Goal: Task Accomplishment & Management: Use online tool/utility

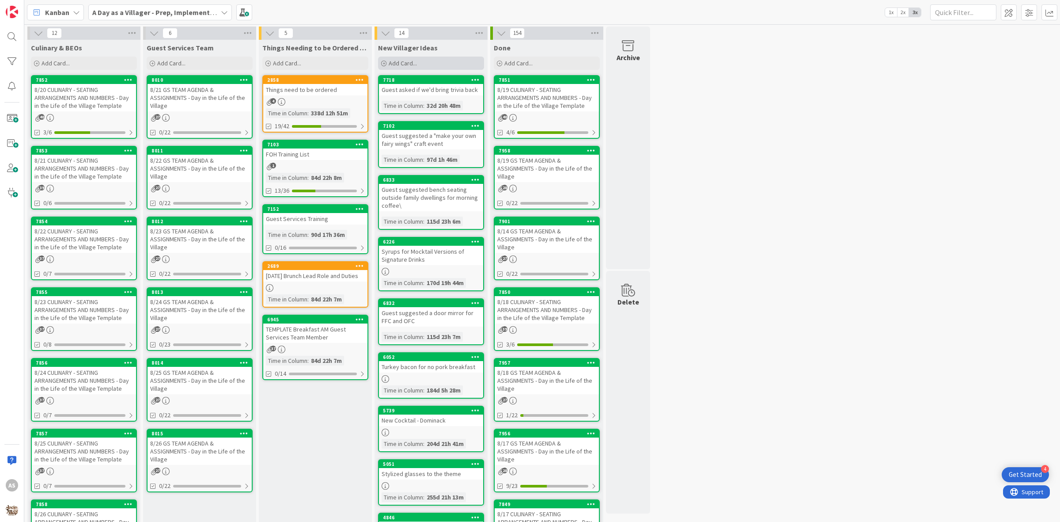
click at [405, 66] on span "Add Card..." at bounding box center [403, 63] width 28 height 8
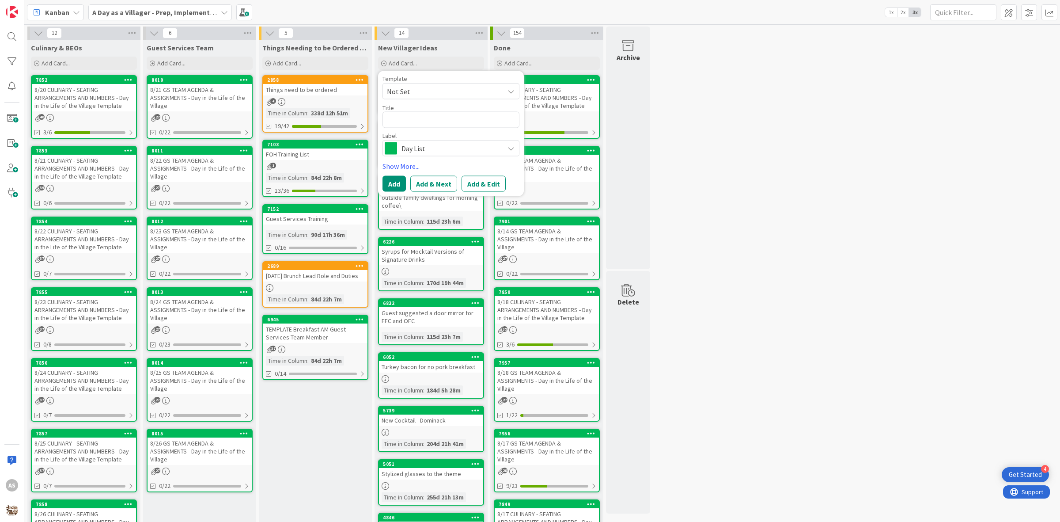
click at [409, 118] on textarea at bounding box center [451, 120] width 137 height 16
type textarea "x"
type textarea "S"
type textarea "x"
type textarea "Si"
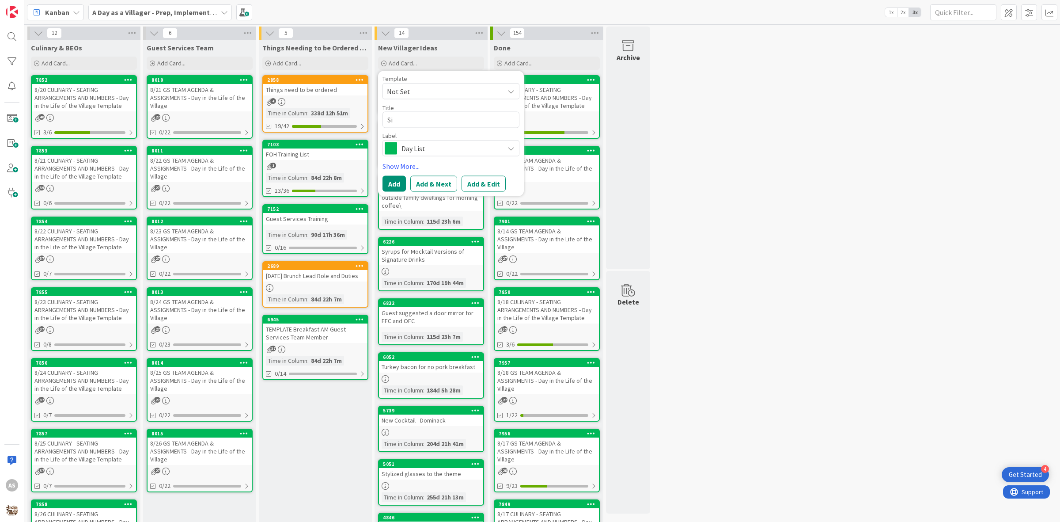
type textarea "x"
type textarea "Sig"
type textarea "x"
type textarea "Sign"
type textarea "x"
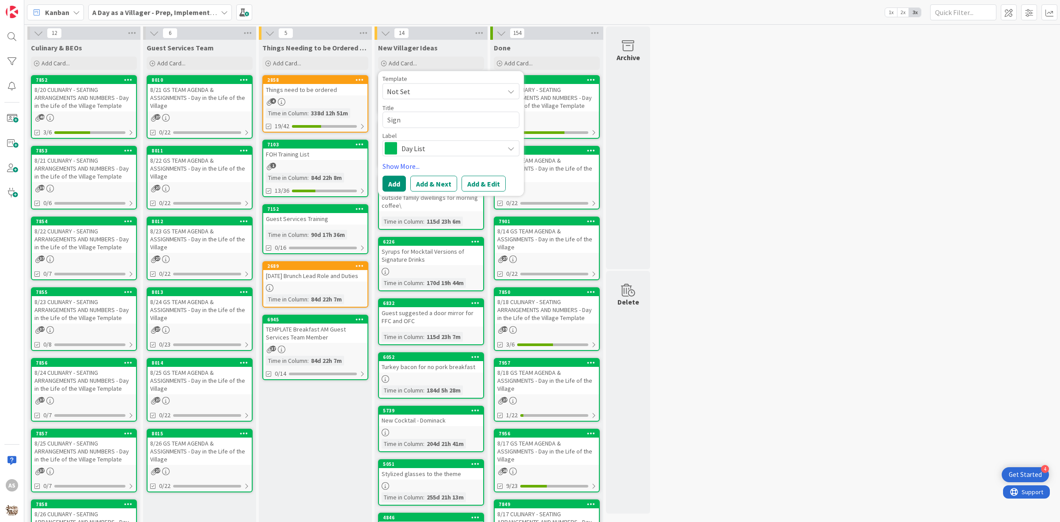
type textarea "Signs"
type textarea "x"
type textarea "Signs"
type textarea "x"
type textarea "Signs t"
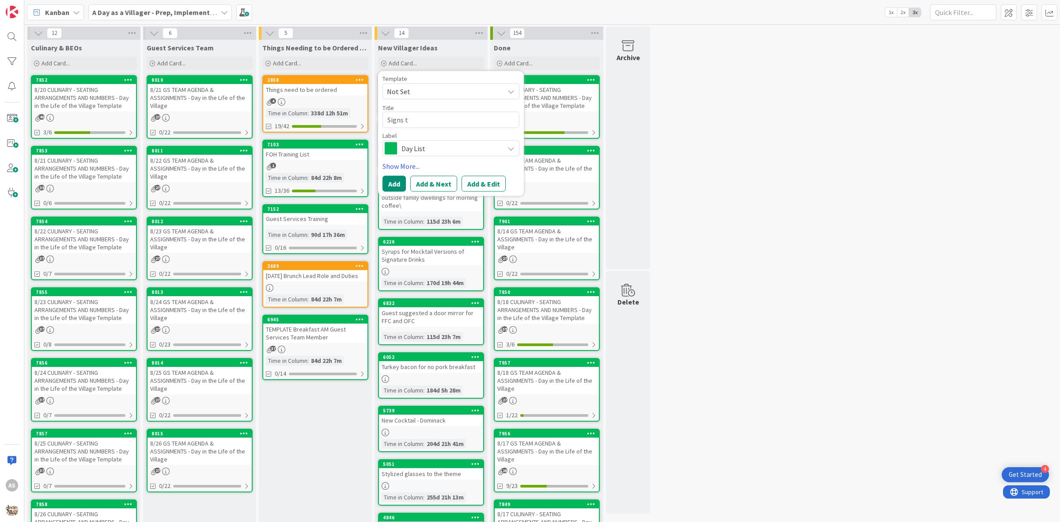
type textarea "x"
type textarea "Signs th"
type textarea "x"
type textarea "Signs tha"
type textarea "x"
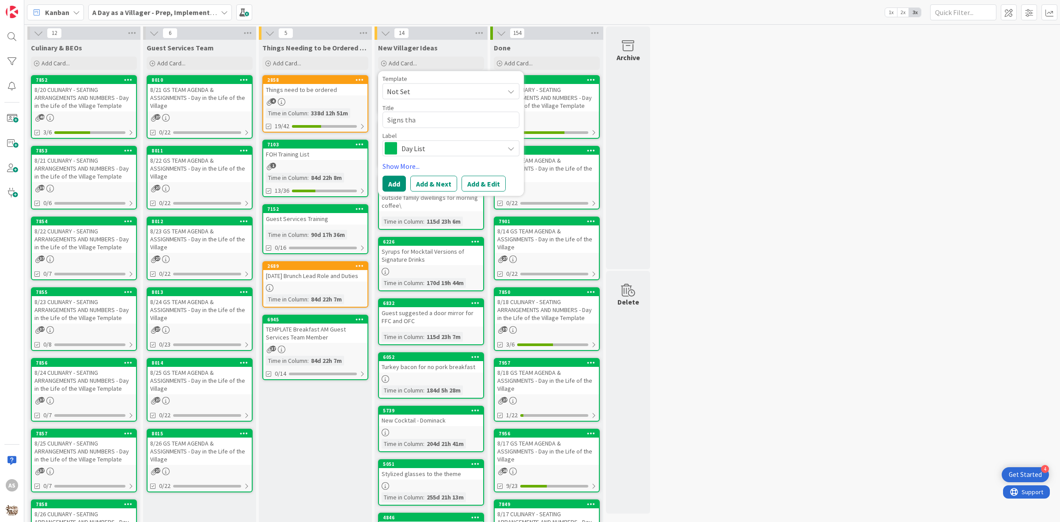
type textarea "Signs that"
type textarea "x"
type textarea "Signs that"
type textarea "x"
type textarea "Signs that s"
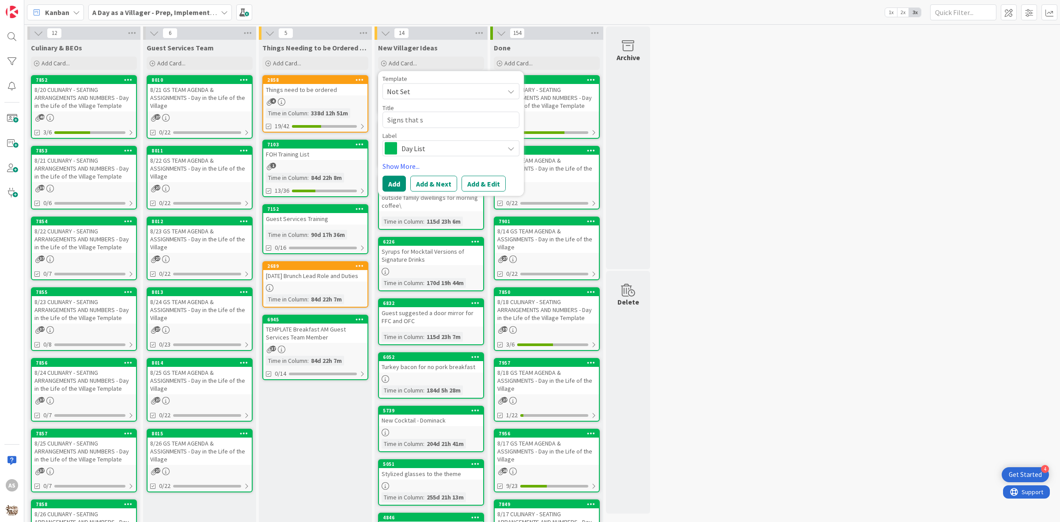
type textarea "x"
type textarea "Signs that sa"
type textarea "x"
type textarea "Signs that say"
type textarea "x"
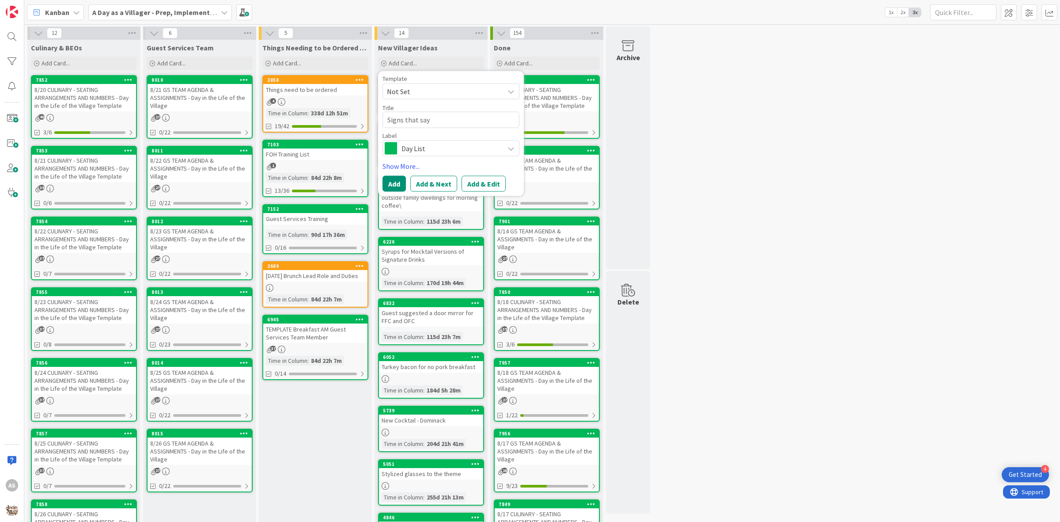
type textarea "Signs that say"
type textarea "x"
type textarea "Signs that say ""
type textarea "x"
type textarea "Signs that say "d"
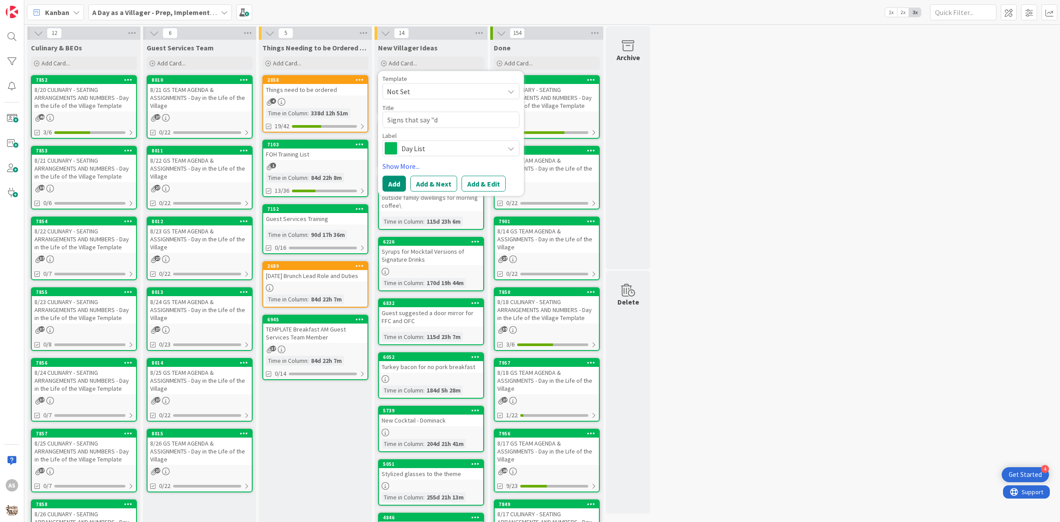
type textarea "x"
type textarea "Signs that say "do"
type textarea "x"
type textarea "Signs that say "do"
type textarea "x"
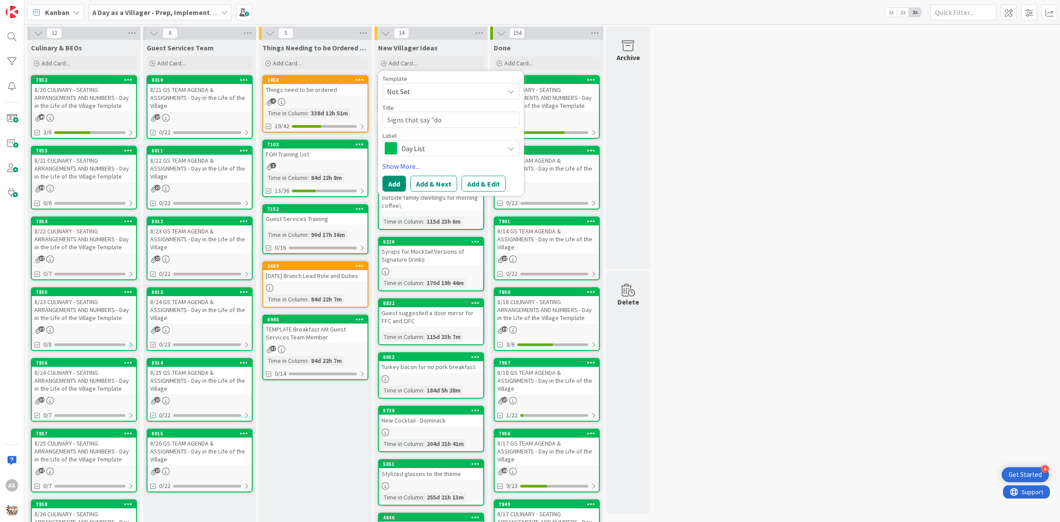
type textarea "Signs that say "do n"
type textarea "x"
type textarea "Signs that say "do no"
type textarea "x"
type textarea "Signs that say "do not"
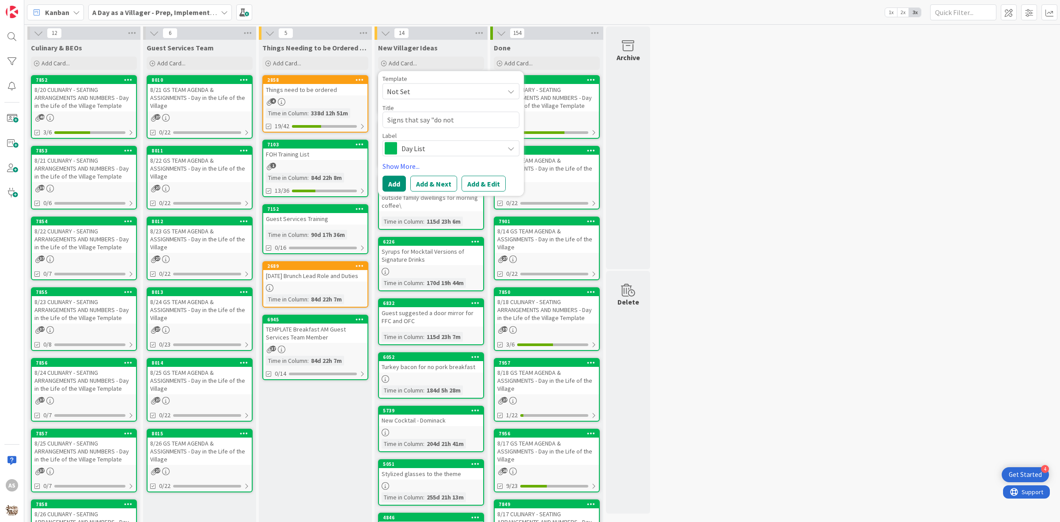
type textarea "x"
type textarea "Signs that say "do not"
type textarea "x"
type textarea "Signs that say "do not c"
type textarea "x"
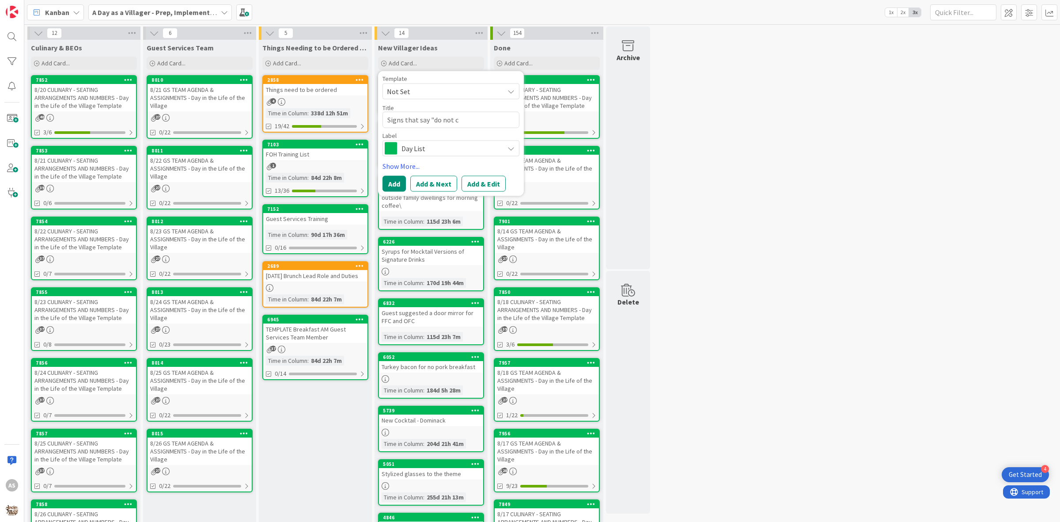
type textarea "Signs that say "do not cl"
type textarea "x"
type textarea "Signs that say "do not cli"
type textarea "x"
type textarea "Signs that say "do not clim"
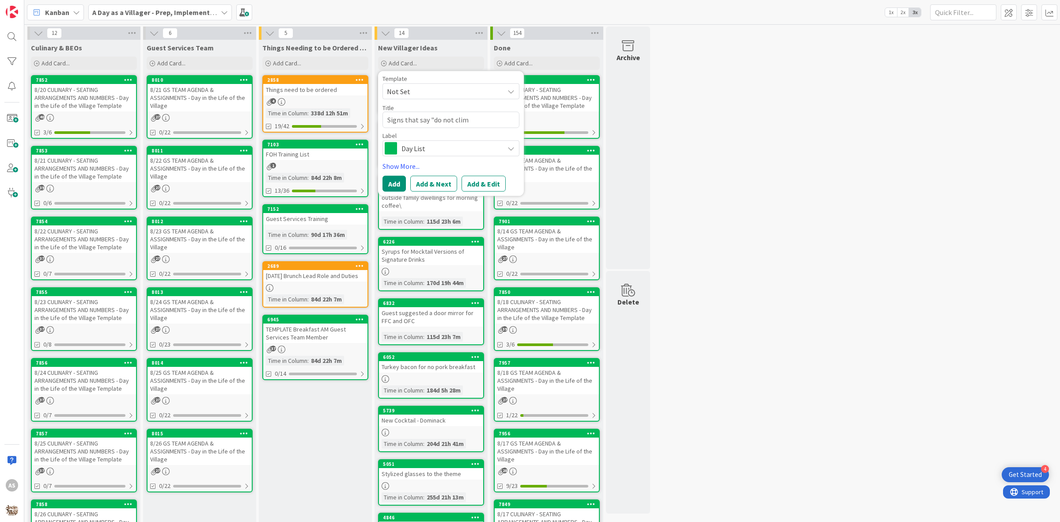
type textarea "x"
type textarea "Signs that say "do not climb"
type textarea "x"
type textarea "Signs that say "do not climb""
type textarea "x"
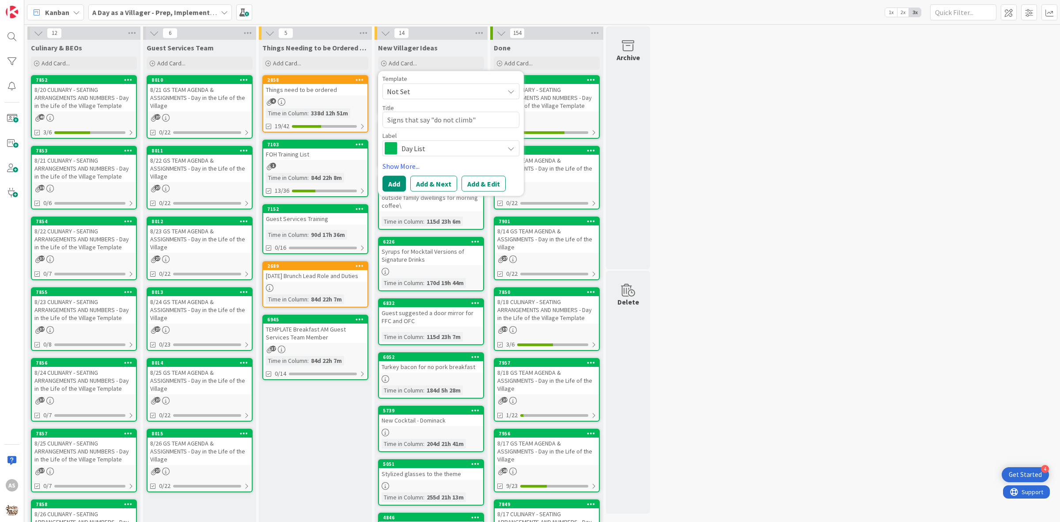
type textarea "Signs that say "do not climb""
type textarea "x"
type textarea "Signs that say "do not climb" f"
type textarea "x"
type textarea "Signs that say "do not climb" fo"
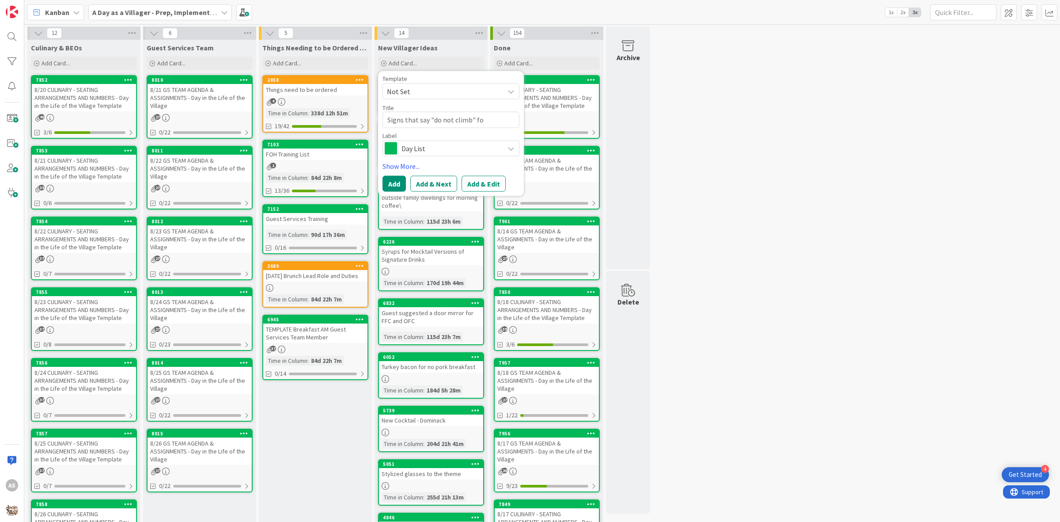
type textarea "x"
type textarea "Signs that say "do not climb" for"
type textarea "x"
type textarea "Signs that say "do not climb" for"
type textarea "x"
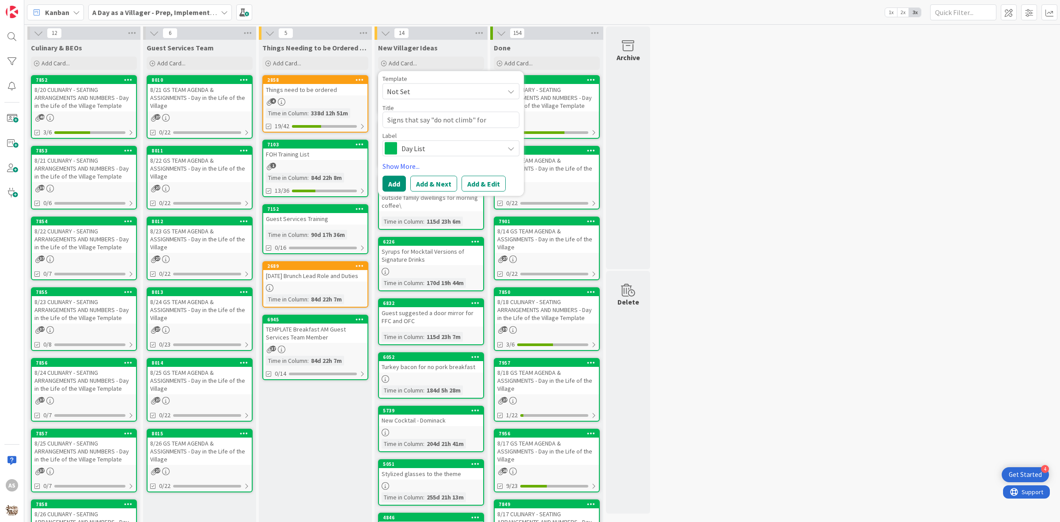
type textarea "Signs that say "do not climb" for t"
type textarea "x"
type textarea "Signs that say "do not climb" for th"
type textarea "x"
type textarea "Signs that say "do not climb" for the"
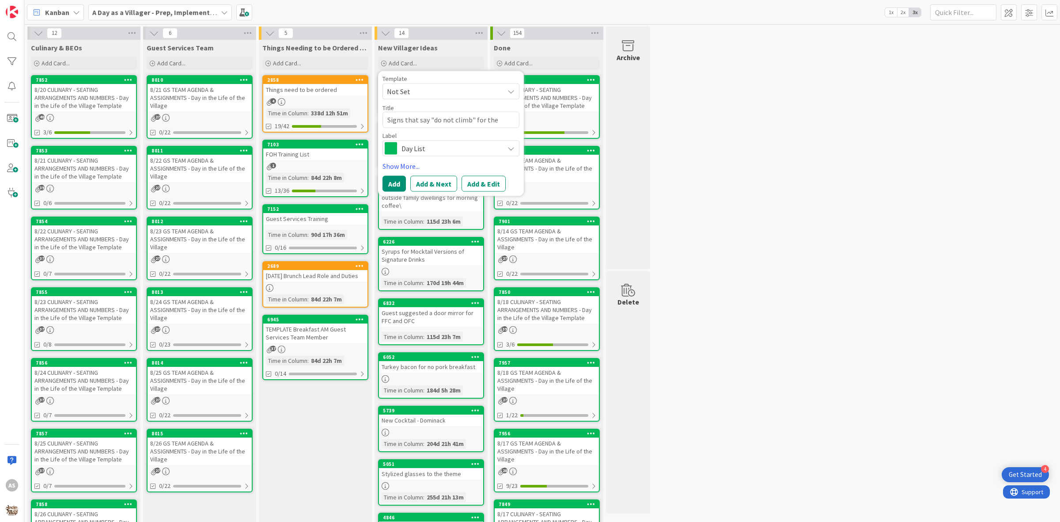
type textarea "x"
type textarea "Signs that say "do not climb" for the"
type textarea "x"
type textarea "Signs that say "do not climb" for the"
type textarea "x"
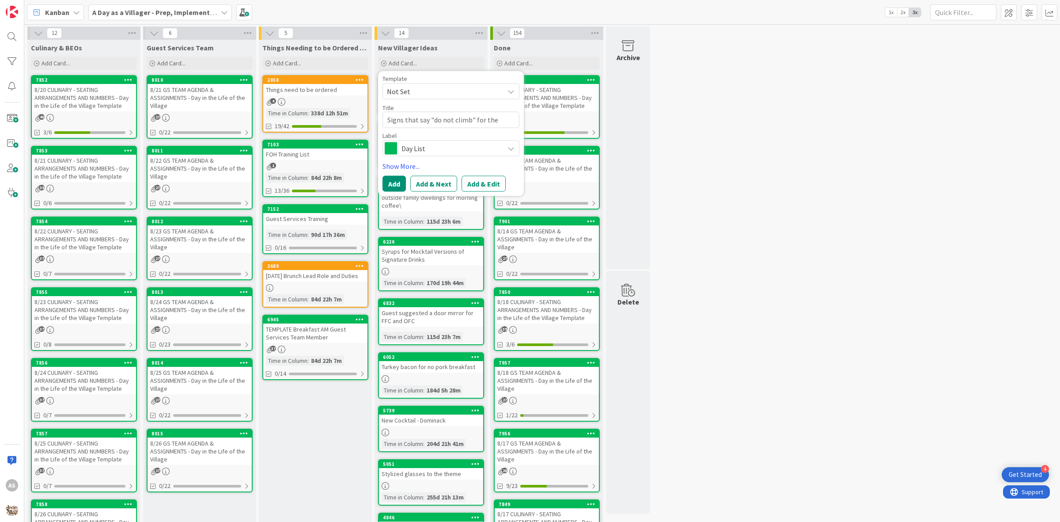
type textarea "Signs that say "do not climb" for th"
type textarea "x"
type textarea "Signs that say "do not climb" for t"
type textarea "x"
type textarea "Signs that say "do not climb" for"
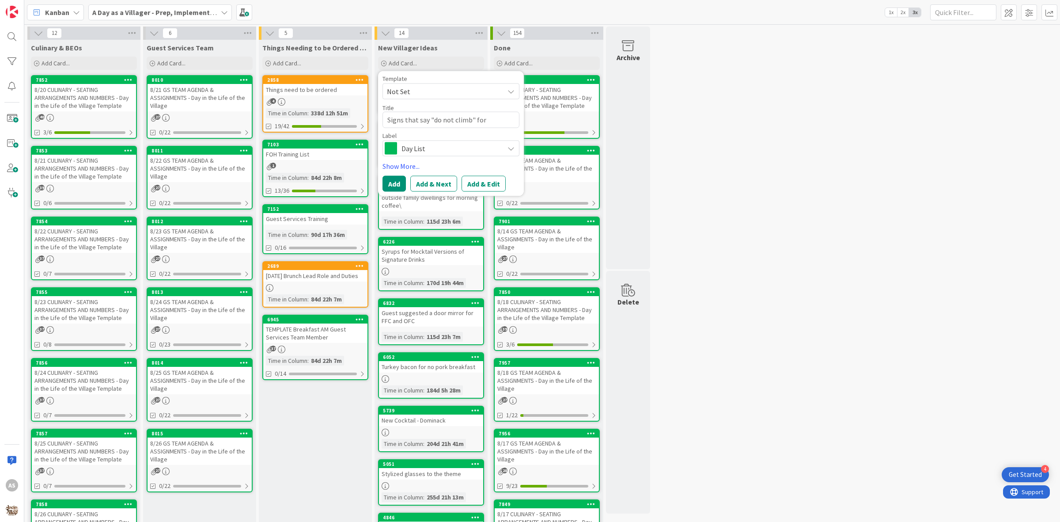
type textarea "x"
type textarea "Signs that say "do not climb" for B"
type textarea "x"
type textarea "Signs that say "do not climb" for Bo"
type textarea "x"
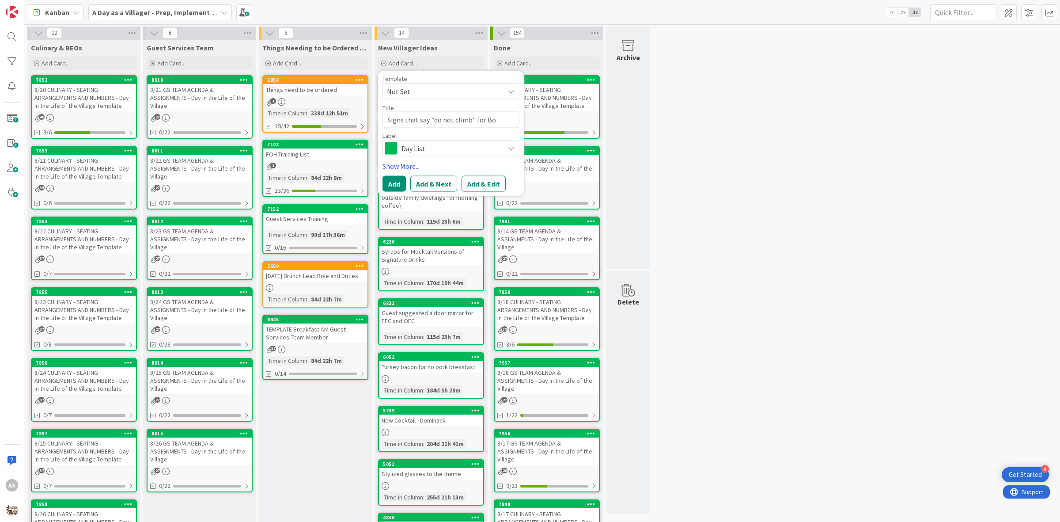
type textarea "Signs that say "do not climb" for Bou"
type textarea "x"
type textarea "Signs that say "do not climb" for Boul"
type textarea "x"
type textarea "Signs that say "do not climb" for Bould"
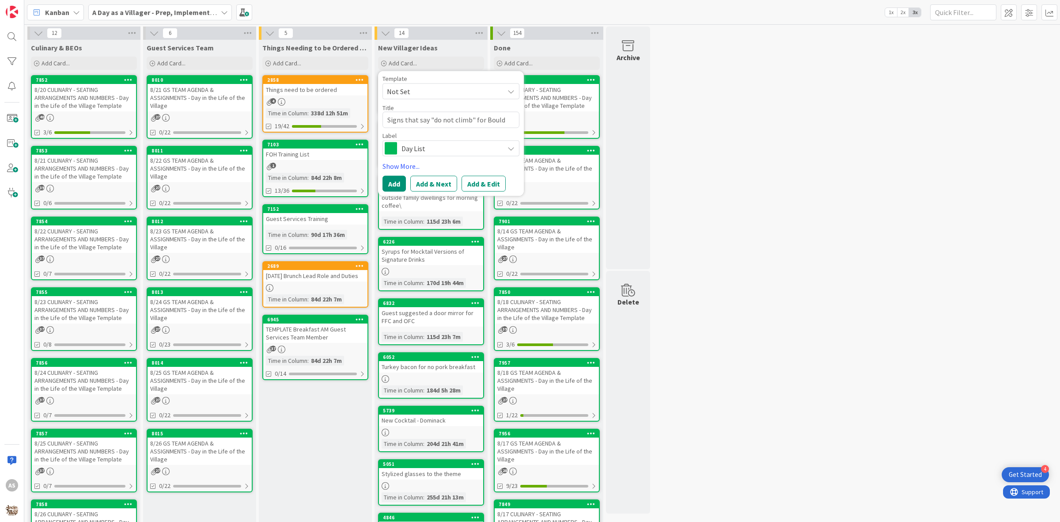
type textarea "x"
type textarea "Signs that say "do not climb" for Boulde"
type textarea "x"
type textarea "Signs that say "do not climb" for [GEOGRAPHIC_DATA]"
type textarea "x"
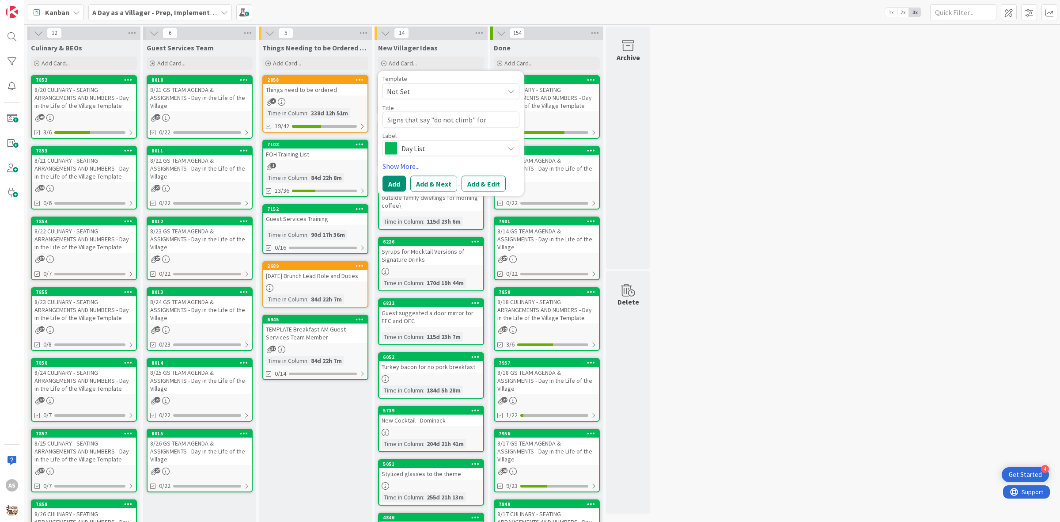
type textarea "Signs that say "do not climb" for [GEOGRAPHIC_DATA]"
type textarea "x"
type textarea "Signs that say "do not climb" for Boulder H"
type textarea "x"
type textarea "Signs that say "do not climb" for Boulder Hi"
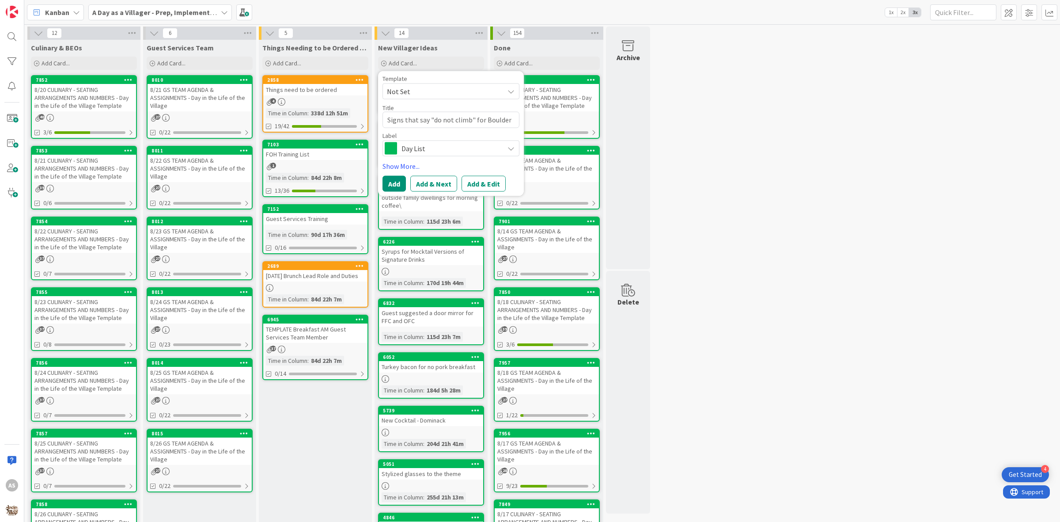
type textarea "x"
type textarea "Signs that say "do not climb" for Boulder Hid"
type textarea "x"
type textarea "Signs that say "do not climb" for Boulder Hide"
type textarea "x"
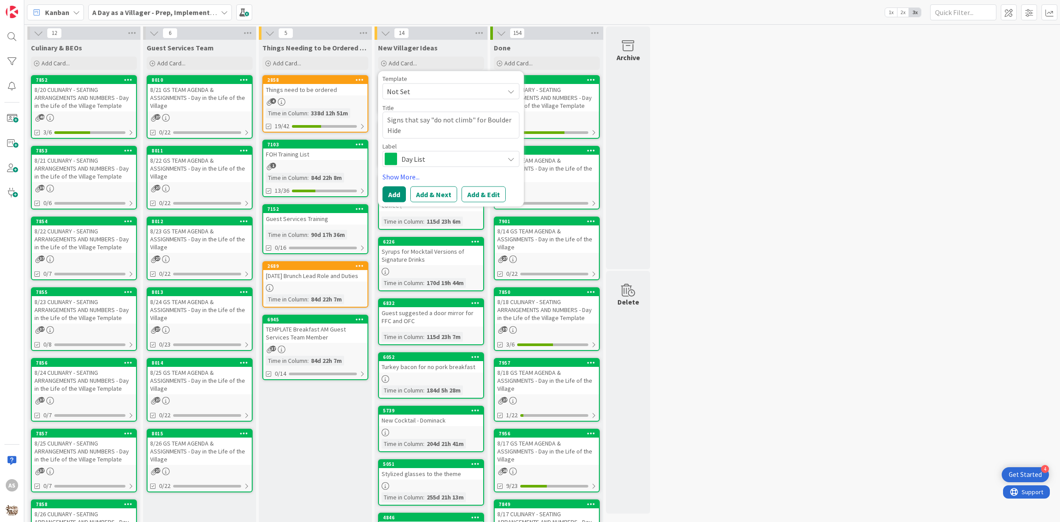
type textarea "Signs that say "do not climb" for Boulder Hidea"
type textarea "x"
type textarea "Signs that say "do not climb" for Boulder Hideaw"
type textarea "x"
type textarea "Signs that say "do not climb" for Boulder Hideawa"
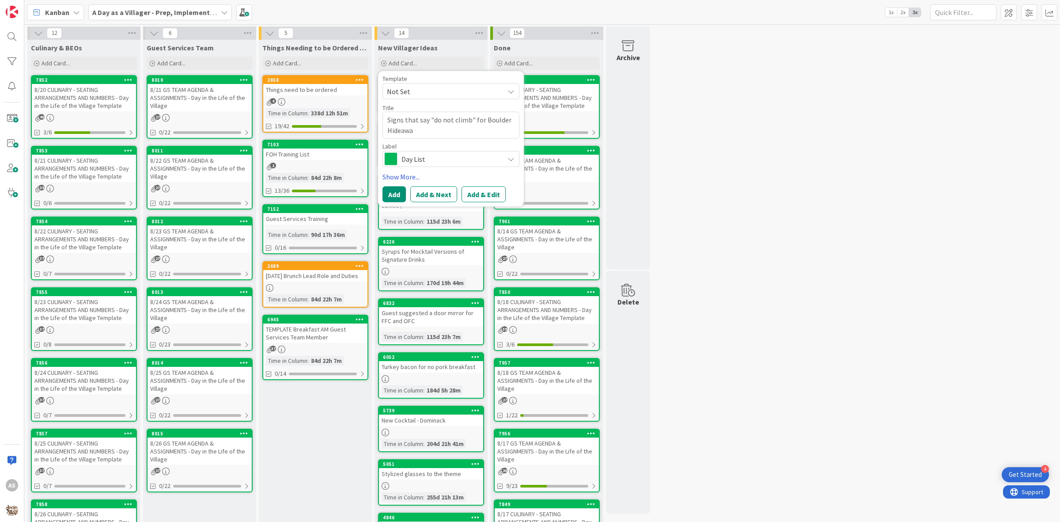
type textarea "x"
type textarea "Signs that say "do not climb" for [GEOGRAPHIC_DATA]"
type textarea "x"
type textarea "Signs that say "do not climb" for [GEOGRAPHIC_DATA] a"
type textarea "x"
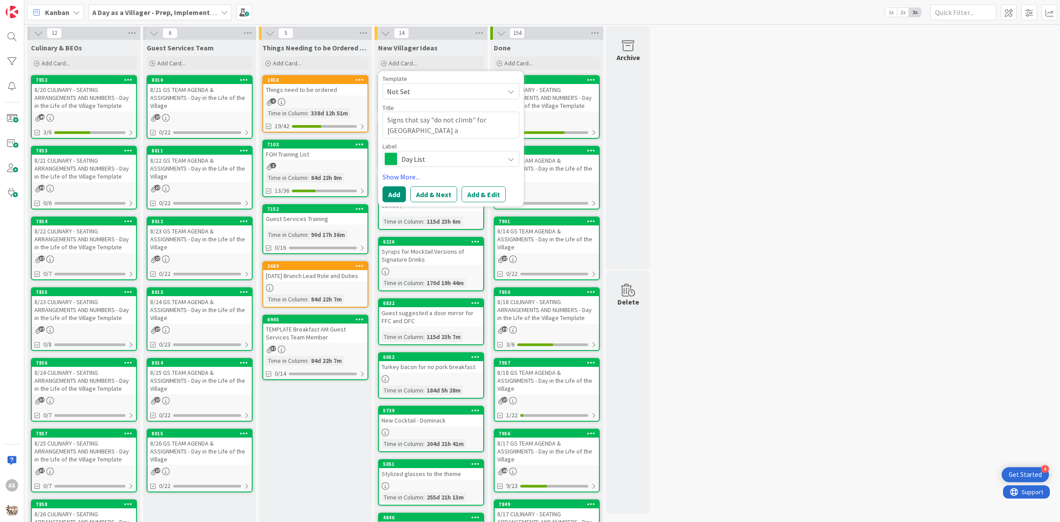
type textarea "Signs that say "do not climb" for [GEOGRAPHIC_DATA] an"
type textarea "x"
type textarea "Signs that say "do not climb" for [GEOGRAPHIC_DATA] and"
type textarea "x"
type textarea "Signs that say "do not climb" for [GEOGRAPHIC_DATA] and"
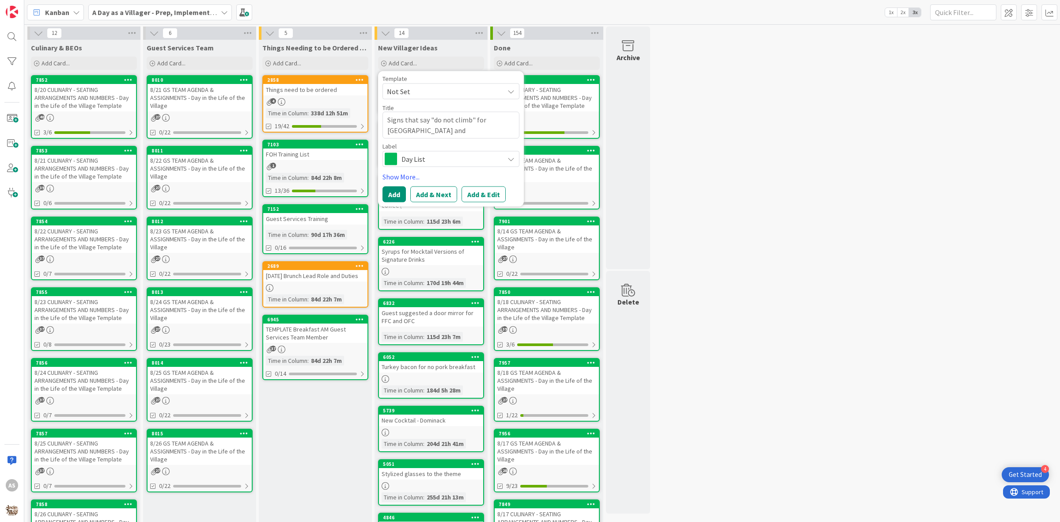
type textarea "x"
type textarea "Signs that say "do not climb" for [GEOGRAPHIC_DATA] and t"
type textarea "x"
type textarea "Signs that say "do not climb" for [GEOGRAPHIC_DATA] and th"
type textarea "x"
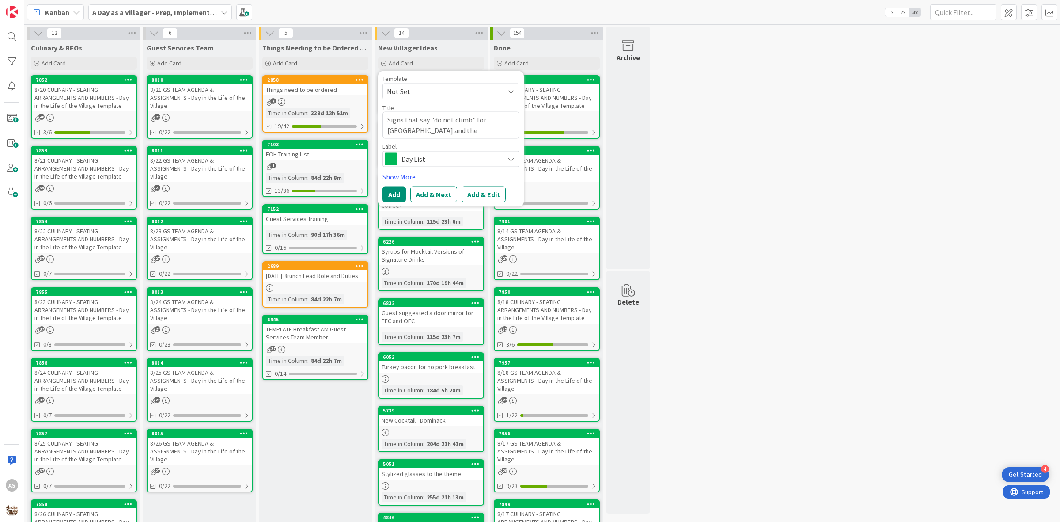
type textarea "Signs that say "do not climb" for [GEOGRAPHIC_DATA] and the"
type textarea "x"
type textarea "Signs that say "do not climb" for [GEOGRAPHIC_DATA] and the t"
type textarea "x"
type textarea "Signs that say "do not climb" for [GEOGRAPHIC_DATA] and the to"
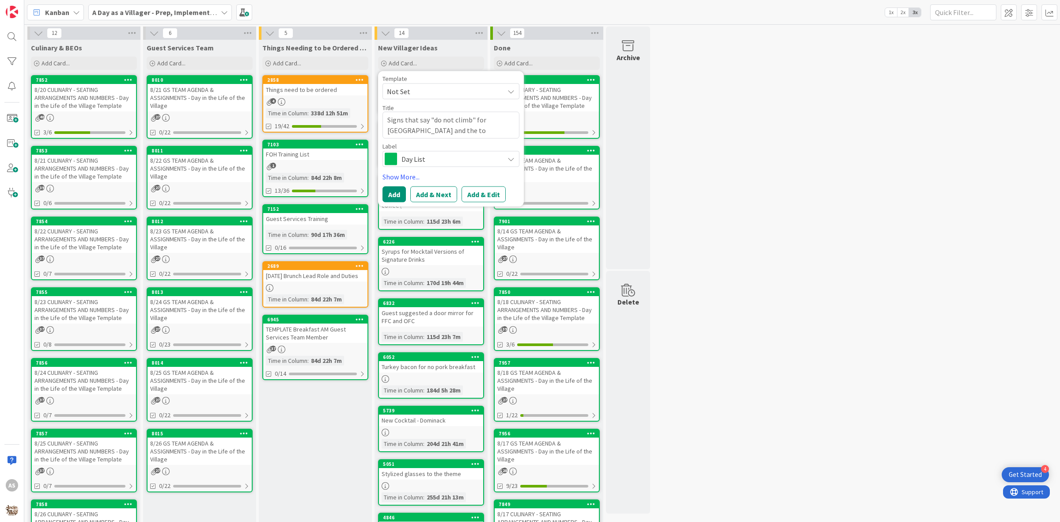
type textarea "x"
type textarea "Signs that say "do not climb" for [GEOGRAPHIC_DATA] and the top"
type textarea "x"
type textarea "Signs that say "do not climb" for [GEOGRAPHIC_DATA] and the top"
type textarea "x"
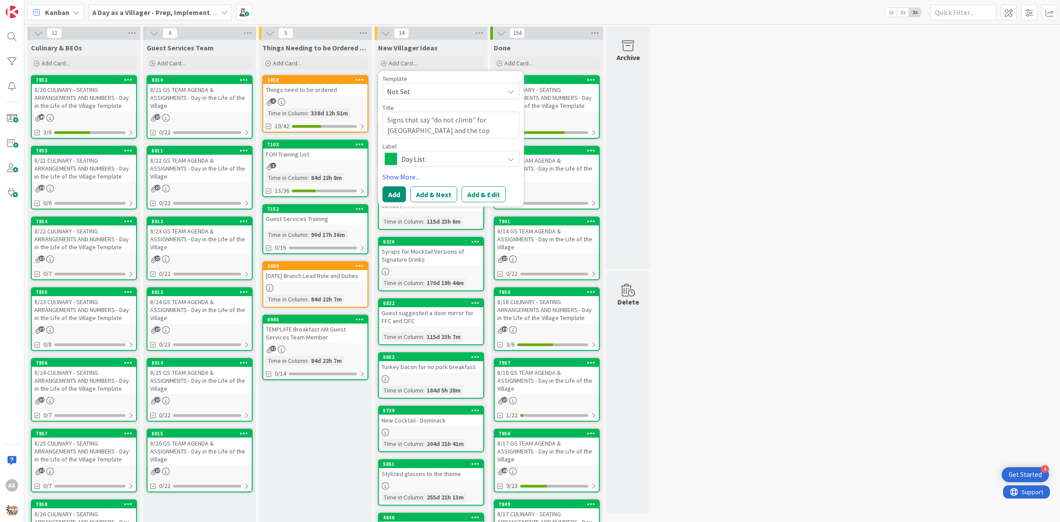
type textarea "Signs that say "do not climb" for [GEOGRAPHIC_DATA] and the top o"
type textarea "x"
type textarea "Signs that say "do not climb" for [GEOGRAPHIC_DATA] and the top of"
type textarea "x"
type textarea "Signs that say "do not climb" for [GEOGRAPHIC_DATA] and the top of"
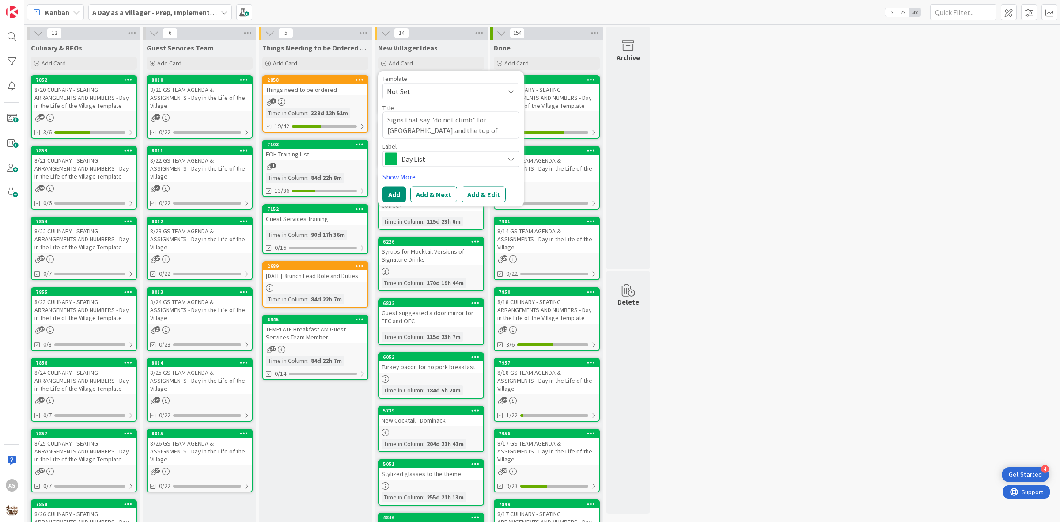
type textarea "x"
type textarea "Signs that say "do not climb" for [GEOGRAPHIC_DATA] and the top of t"
type textarea "x"
type textarea "Signs that say "do not climb" for [GEOGRAPHIC_DATA] and the top of th"
type textarea "x"
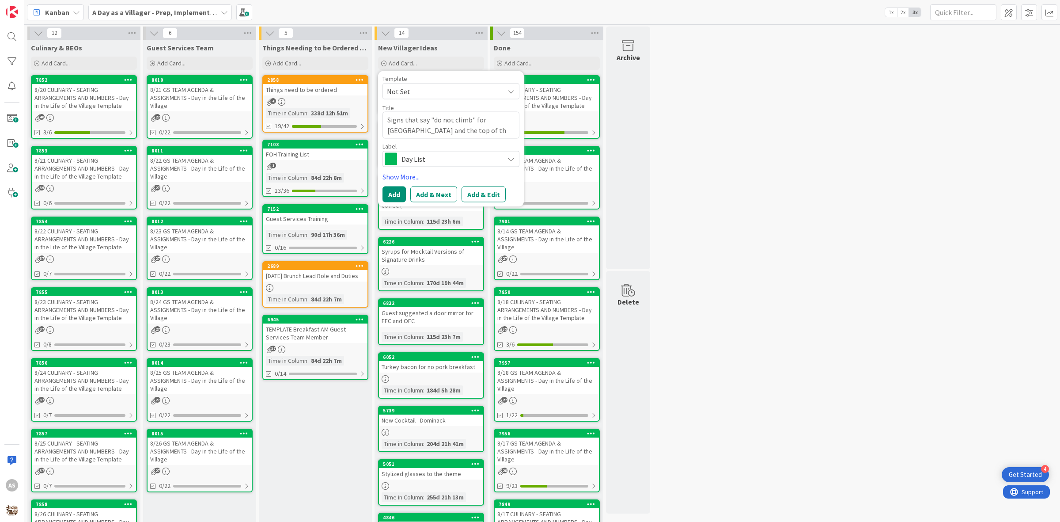
type textarea "Signs that say "do not climb" for [GEOGRAPHIC_DATA] and the top of the"
type textarea "x"
type textarea "Signs that say "do not climb" for [GEOGRAPHIC_DATA] and the top of the"
type textarea "x"
type textarea "Signs that say "do not climb" for [GEOGRAPHIC_DATA] and the top of the w"
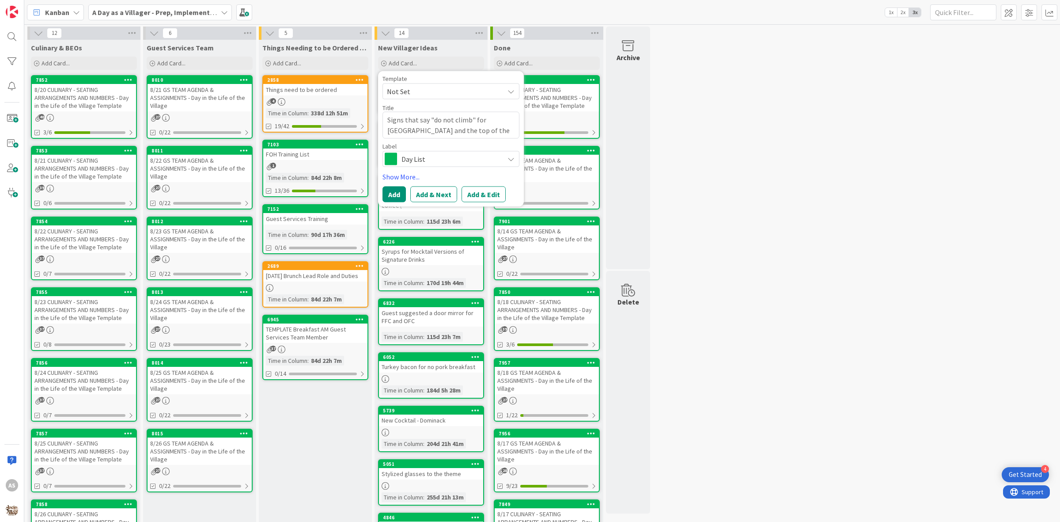
type textarea "x"
type textarea "Signs that say "do not climb" for [GEOGRAPHIC_DATA] and the top of the wa"
type textarea "x"
type textarea "Signs that say "do not climb" for [GEOGRAPHIC_DATA] and the top of the wat"
type textarea "x"
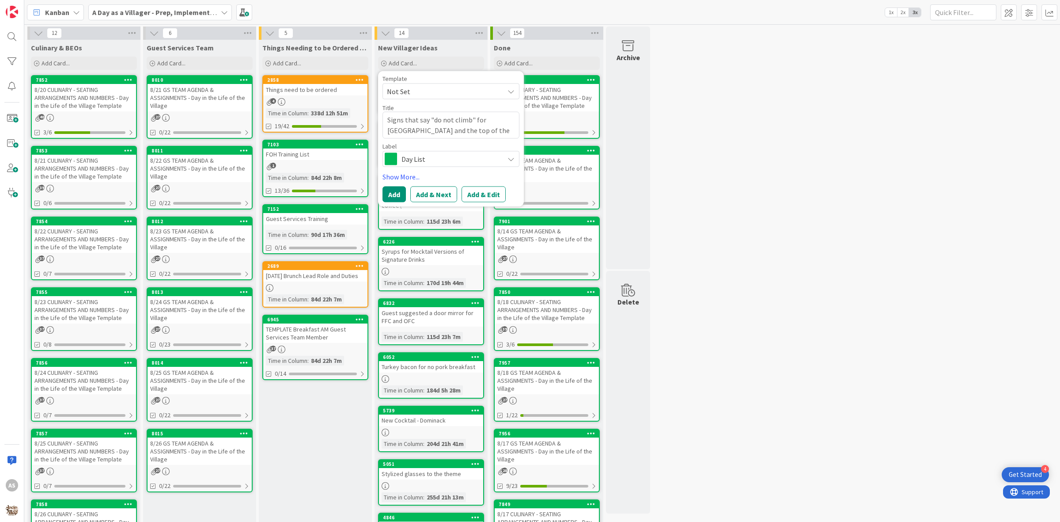
type textarea "Signs that say "do not climb" for [GEOGRAPHIC_DATA] and the top of the wate"
type textarea "x"
type textarea "Signs that say "do not climb" for [GEOGRAPHIC_DATA] and the top of the water"
type textarea "x"
type textarea "Signs that say "do not climb" for [GEOGRAPHIC_DATA] and the top of the waterf"
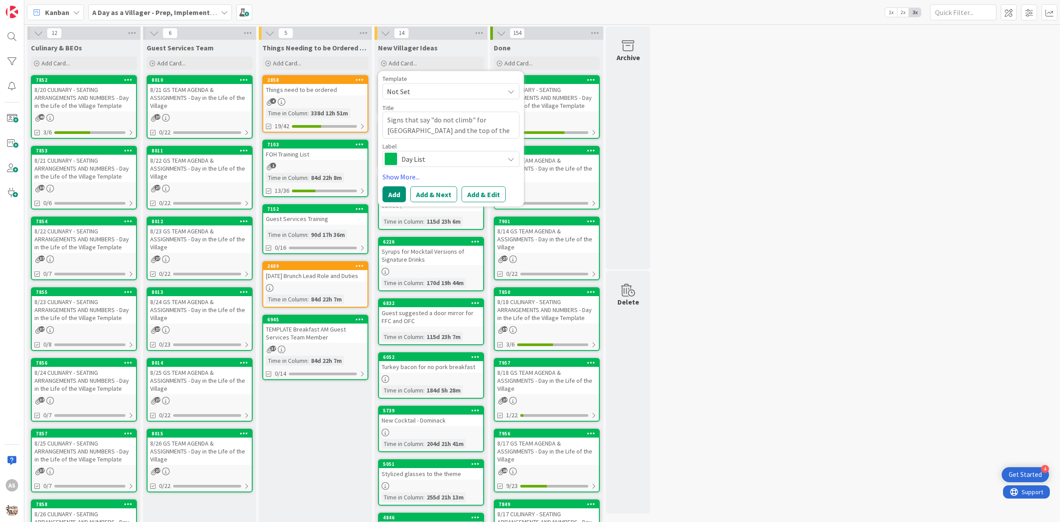
type textarea "x"
type textarea "Signs that say "do not climb" for [GEOGRAPHIC_DATA] and the top of the waterfa"
type textarea "x"
type textarea "Signs that say "do not climb" for [GEOGRAPHIC_DATA] and the top of the waterfal"
type textarea "x"
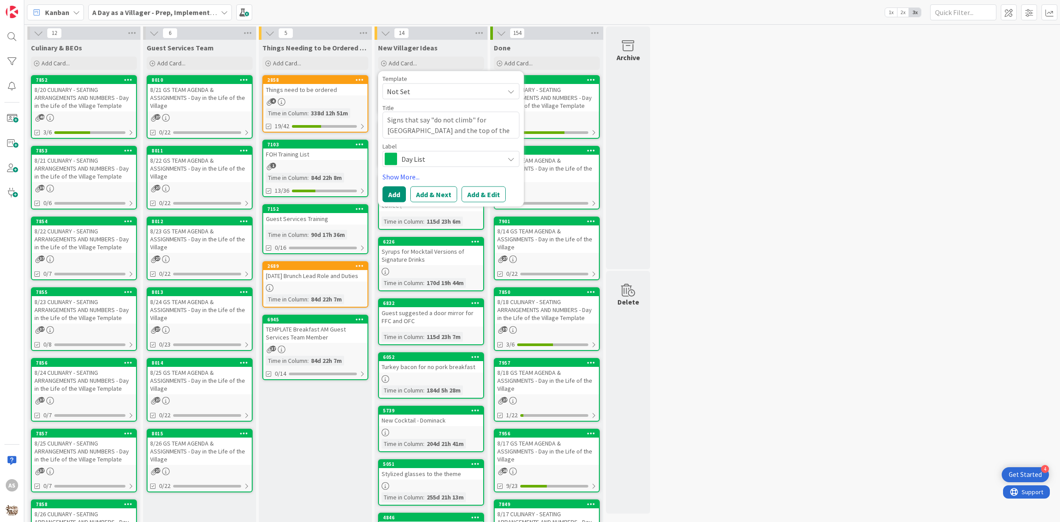
type textarea "Signs that say "do not climb" for [GEOGRAPHIC_DATA] and the top of the waterfall"
type textarea "x"
type textarea "Signs that say "do not climb" for [GEOGRAPHIC_DATA] and the top of the waterfall"
type textarea "x"
type textarea "Signs that say "do not climb" for [GEOGRAPHIC_DATA] and the top of the waterfal…"
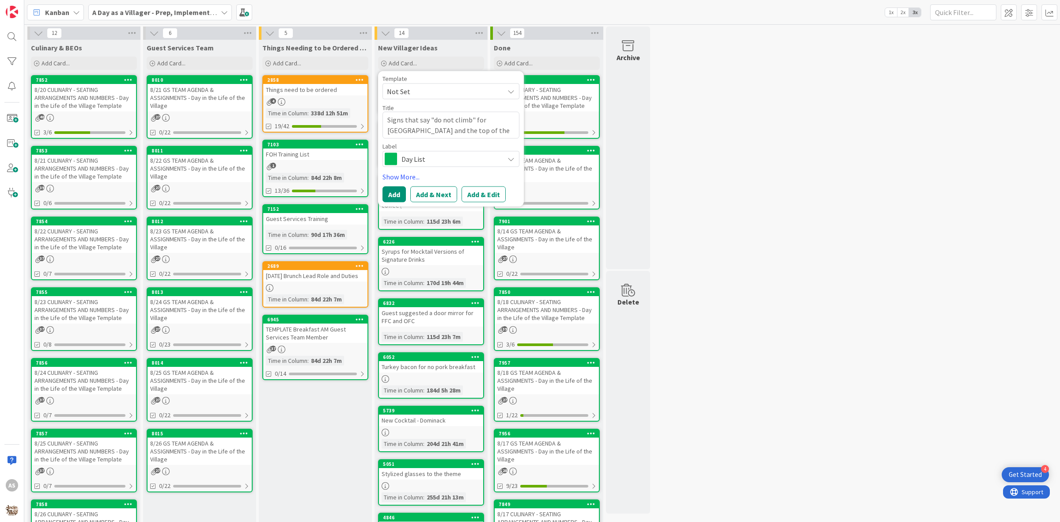
type textarea "x"
type textarea "Signs that say "do not climb" for [GEOGRAPHIC_DATA] and the top of the waterfal…"
type textarea "x"
type textarea "Signs that say "do not climb" for [GEOGRAPHIC_DATA] and the top of the waterfal…"
type textarea "x"
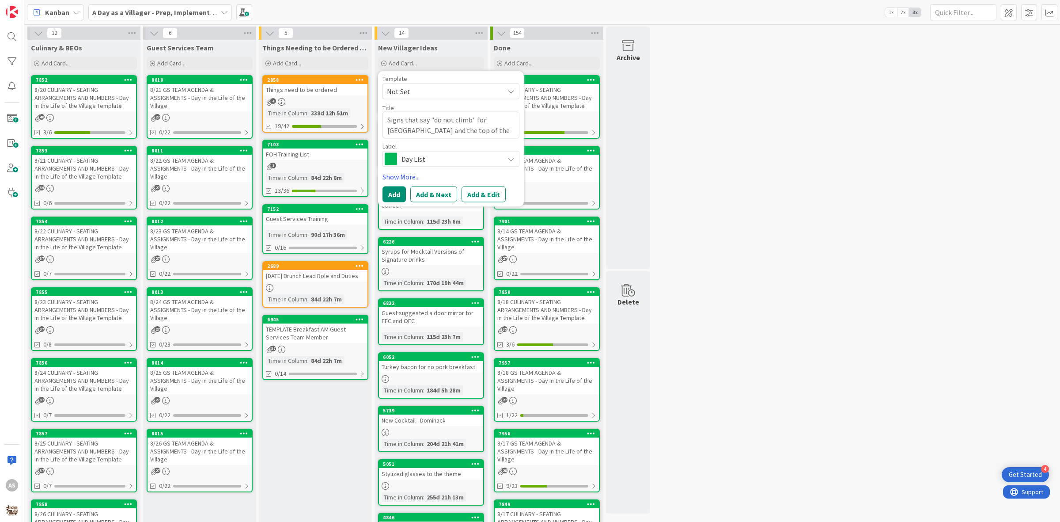
type textarea "Signs that say "do not climb" for [GEOGRAPHIC_DATA] and the top of the waterfal…"
type textarea "x"
type textarea "Signs that say "do not climb" for [GEOGRAPHIC_DATA] and the top of the waterfal…"
type textarea "x"
type textarea "Signs that say "do not climb" for [GEOGRAPHIC_DATA] and the top of the waterfal…"
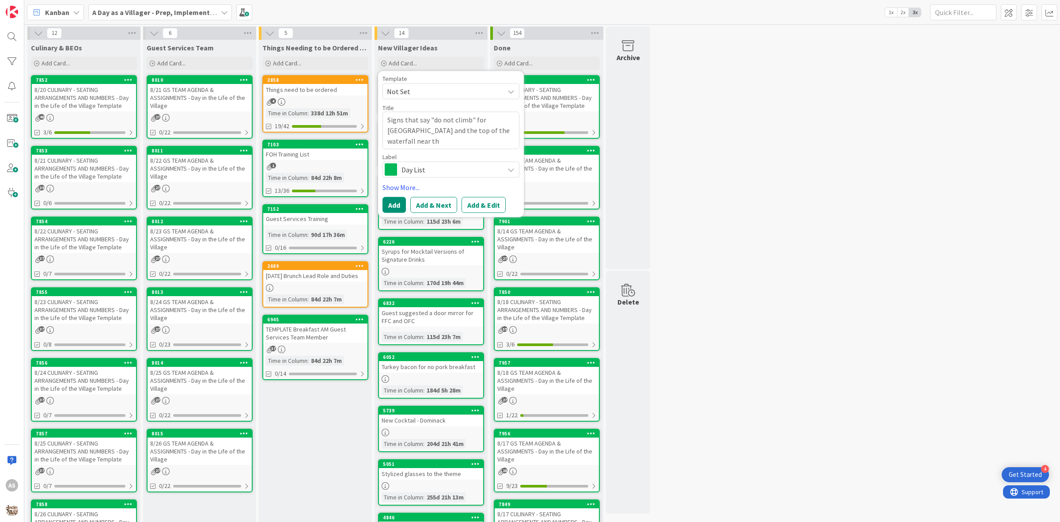
type textarea "x"
type textarea "Signs that say "do not climb" for [GEOGRAPHIC_DATA] and the top of the waterfal…"
type textarea "x"
type textarea "Signs that say "do not climb" for [GEOGRAPHIC_DATA] and the top of the waterfal…"
type textarea "x"
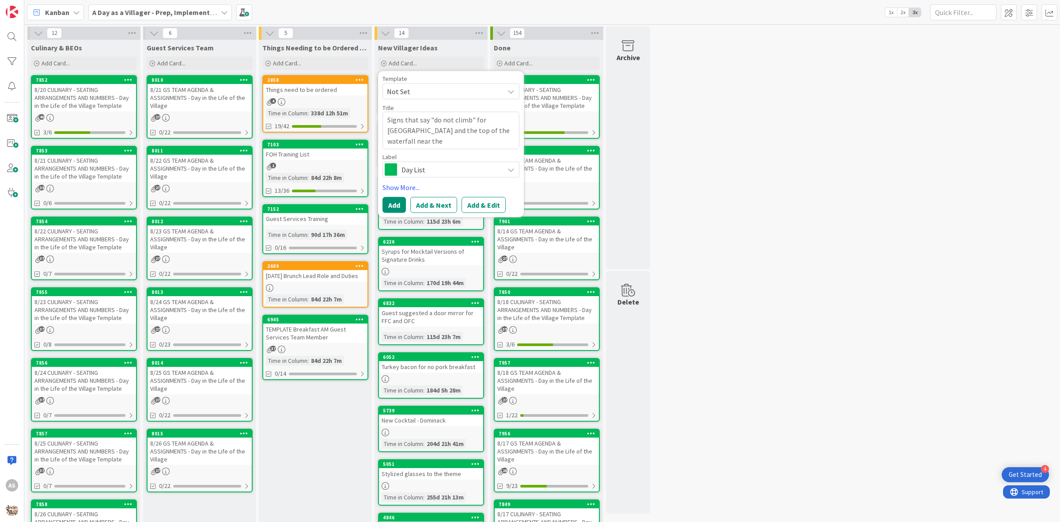
type textarea "Signs that say "do not climb" for [GEOGRAPHIC_DATA] and the top of the waterfal…"
type textarea "x"
type textarea "Signs that say "do not climb" for [GEOGRAPHIC_DATA] and the top of the waterfal…"
type textarea "x"
type textarea "Signs that say "do not climb" for [GEOGRAPHIC_DATA] and the top of the waterfal…"
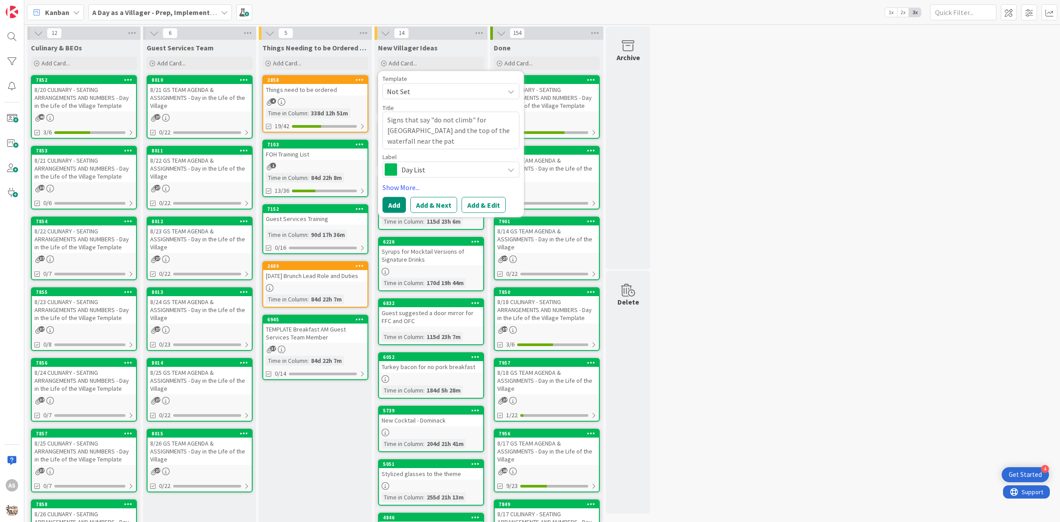
type textarea "x"
type textarea "Signs that say "do not climb" for [GEOGRAPHIC_DATA] and the top of the waterfal…"
type textarea "x"
type textarea "Signs that say "do not climb" for [GEOGRAPHIC_DATA] and the top of the waterfal…"
type textarea "x"
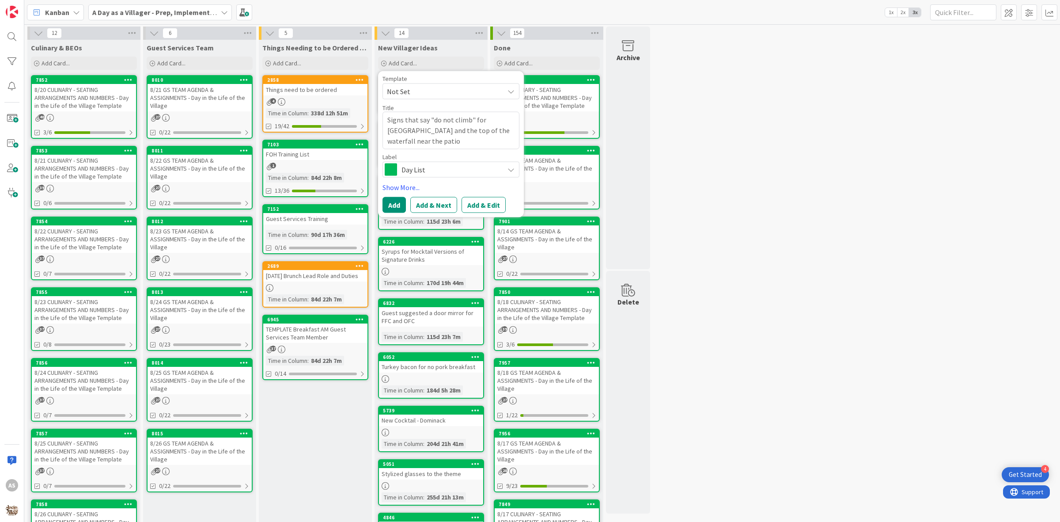
type textarea "Signs that say "do not climb" for [GEOGRAPHIC_DATA] and the top of the waterfal…"
